Goal: Task Accomplishment & Management: Manage account settings

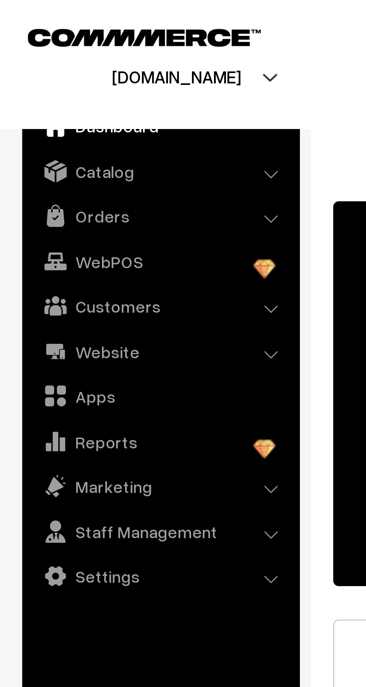
click at [30, 104] on link "Customers" at bounding box center [53, 102] width 89 height 13
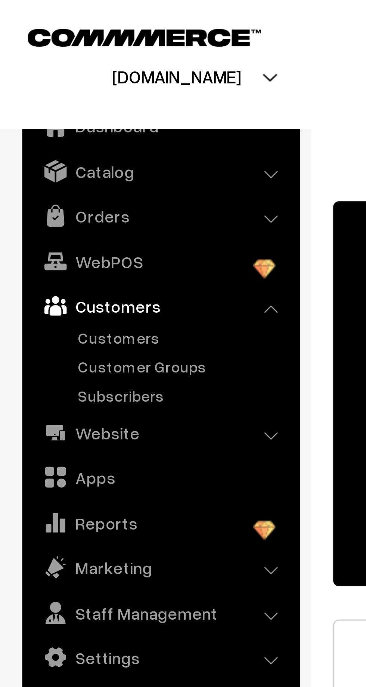
click at [27, 66] on link "Orders" at bounding box center [53, 72] width 89 height 13
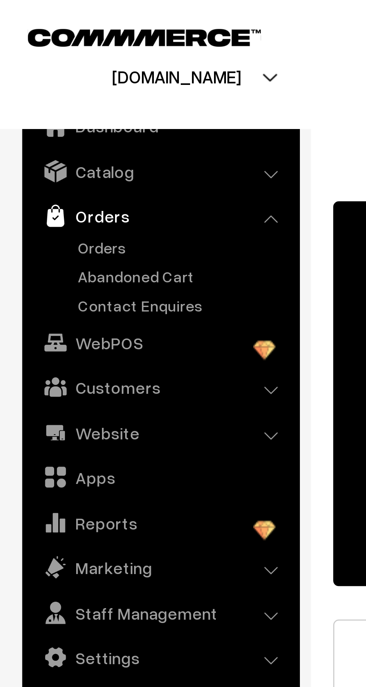
click at [32, 94] on link "Abandoned Cart" at bounding box center [61, 93] width 74 height 8
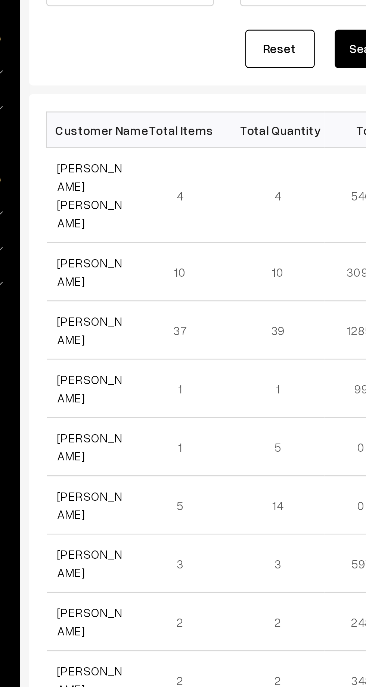
click at [117, 209] on link "[PERSON_NAME]" at bounding box center [131, 216] width 28 height 14
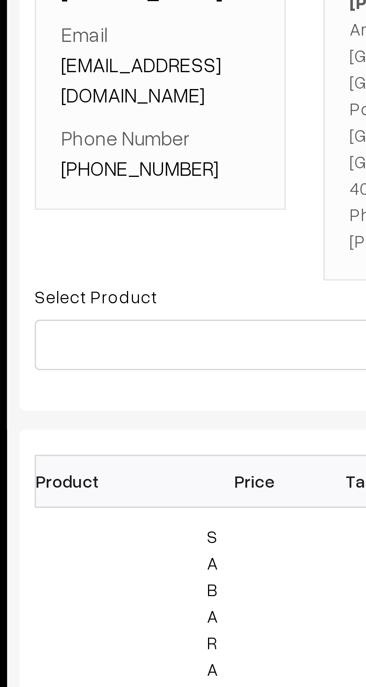
click at [120, 318] on img at bounding box center [131, 339] width 42 height 42
